Goal: Information Seeking & Learning: Learn about a topic

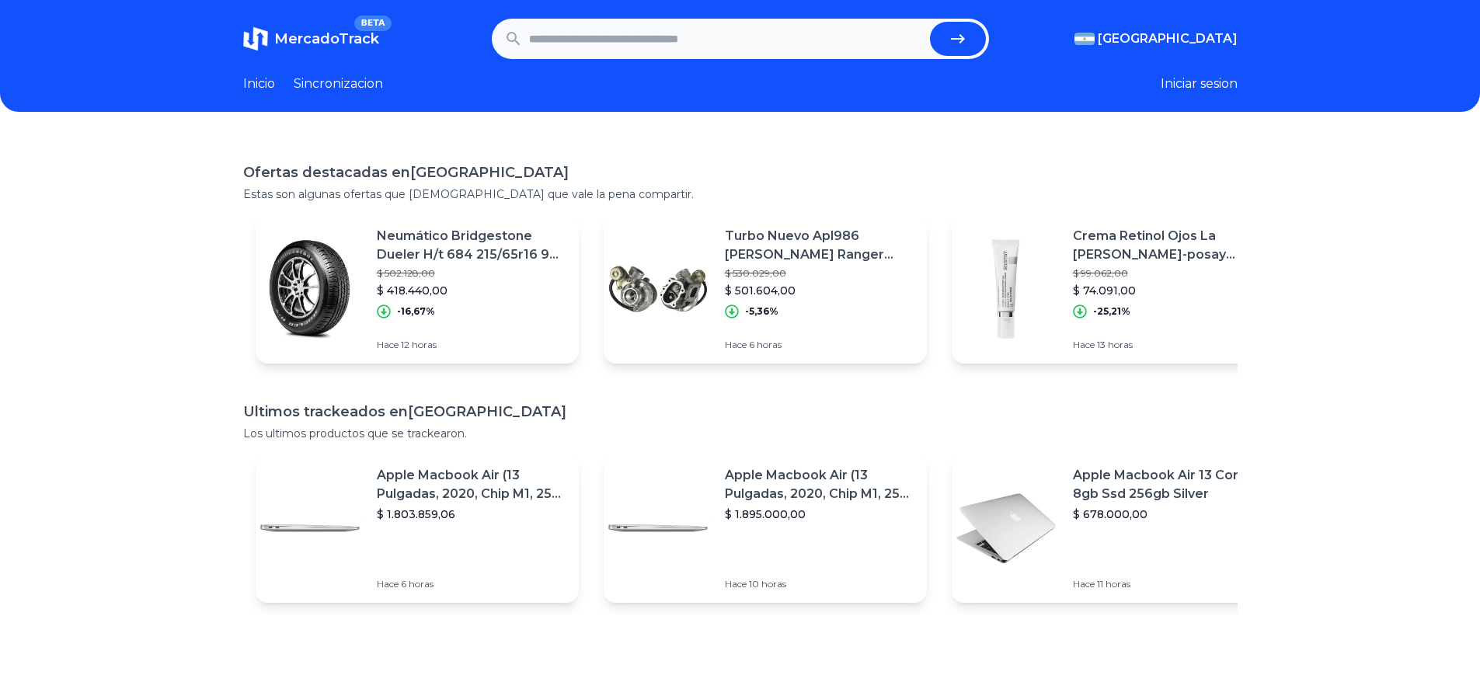
click at [727, 47] on input "text" at bounding box center [726, 39] width 395 height 34
type input "**********"
click at [930, 22] on button "submit" at bounding box center [958, 39] width 56 height 34
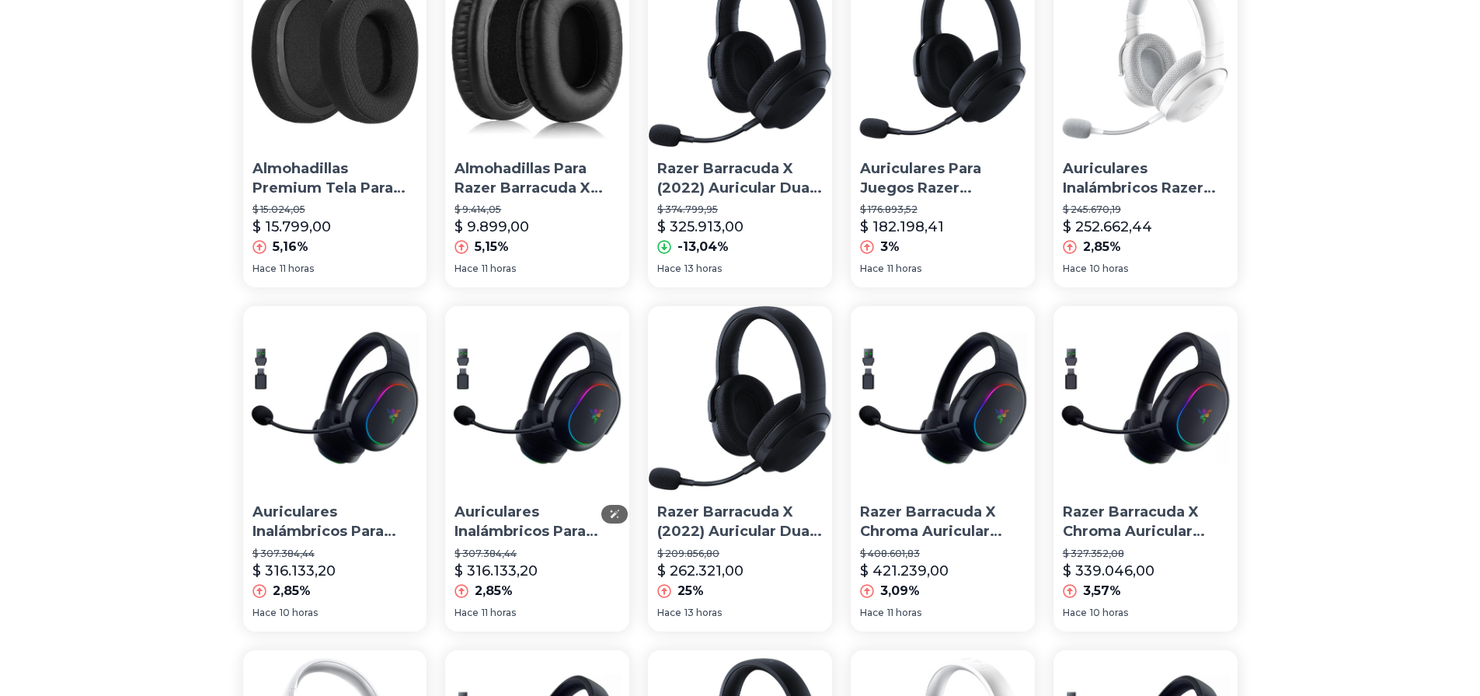
scroll to position [233, 0]
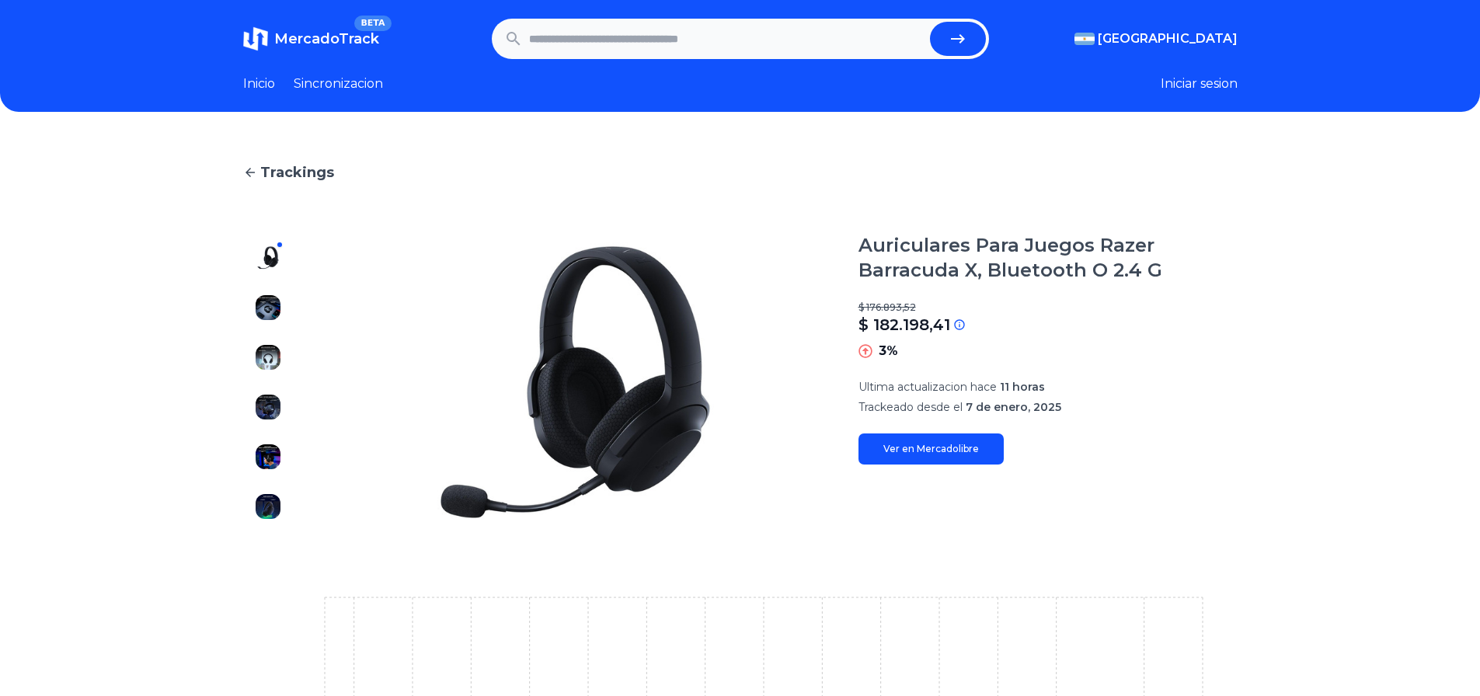
click at [915, 453] on link "Ver en Mercadolibre" at bounding box center [930, 448] width 145 height 31
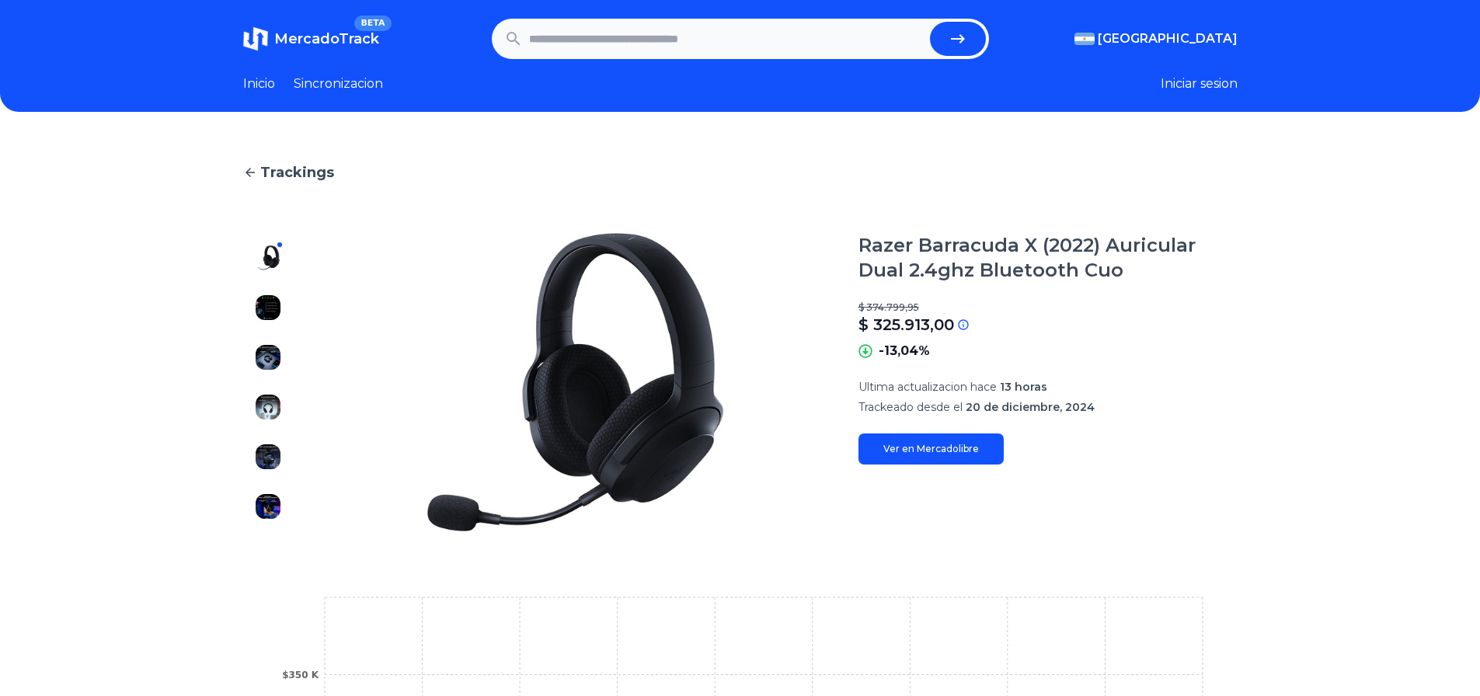
click at [952, 451] on link "Ver en Mercadolibre" at bounding box center [930, 448] width 145 height 31
